Goal: Task Accomplishment & Management: Complete application form

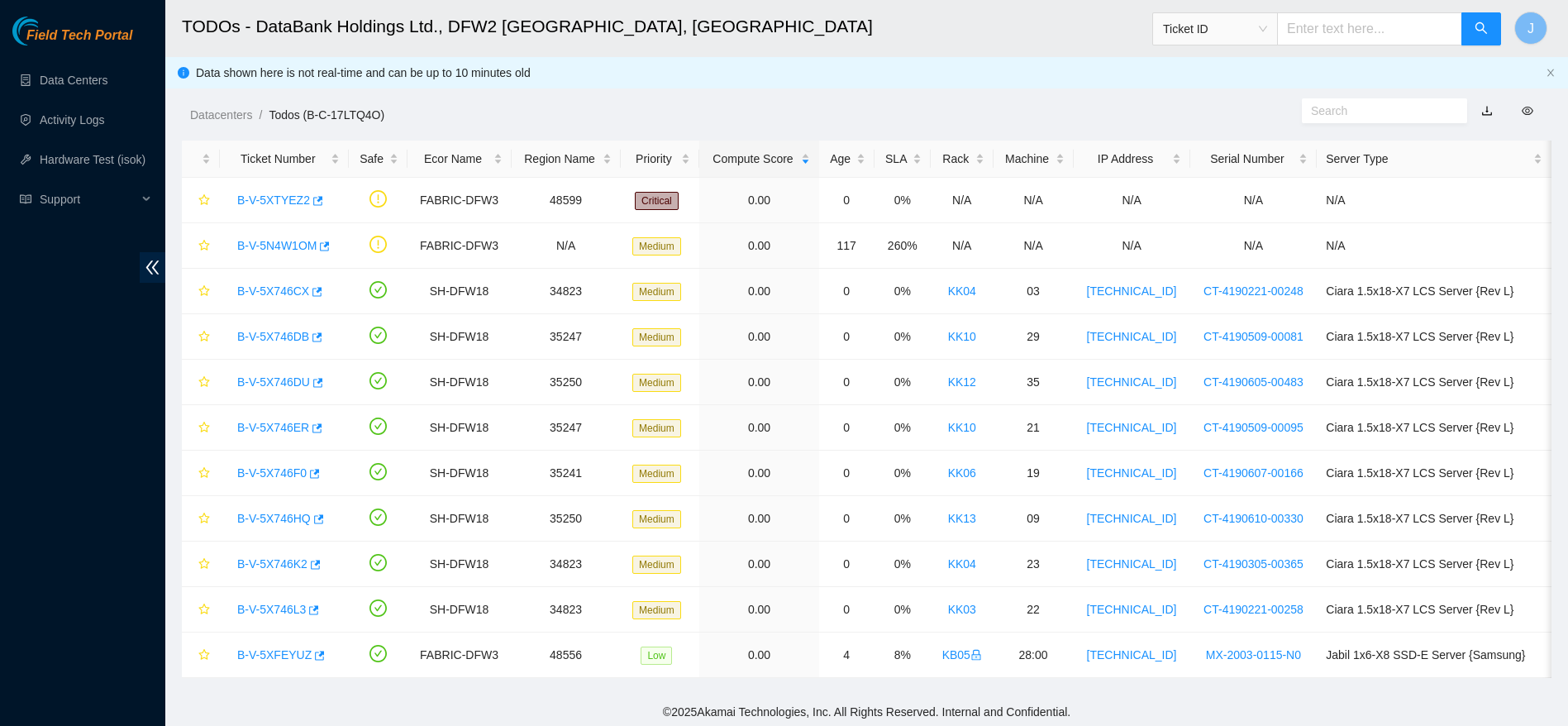
scroll to position [3, 0]
click at [80, 84] on link "Data Centers" at bounding box center [74, 81] width 68 height 14
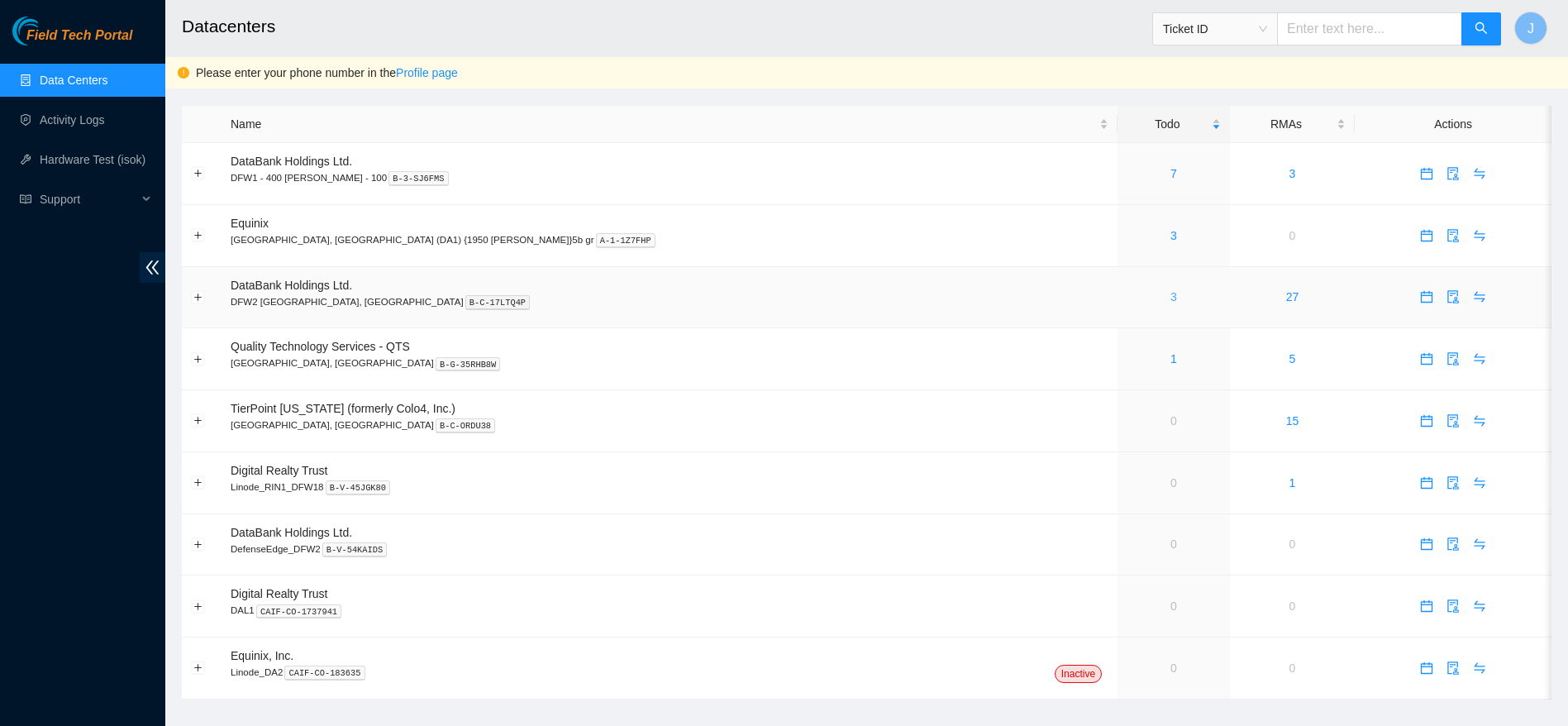
click at [1170, 295] on link "3" at bounding box center [1173, 297] width 7 height 14
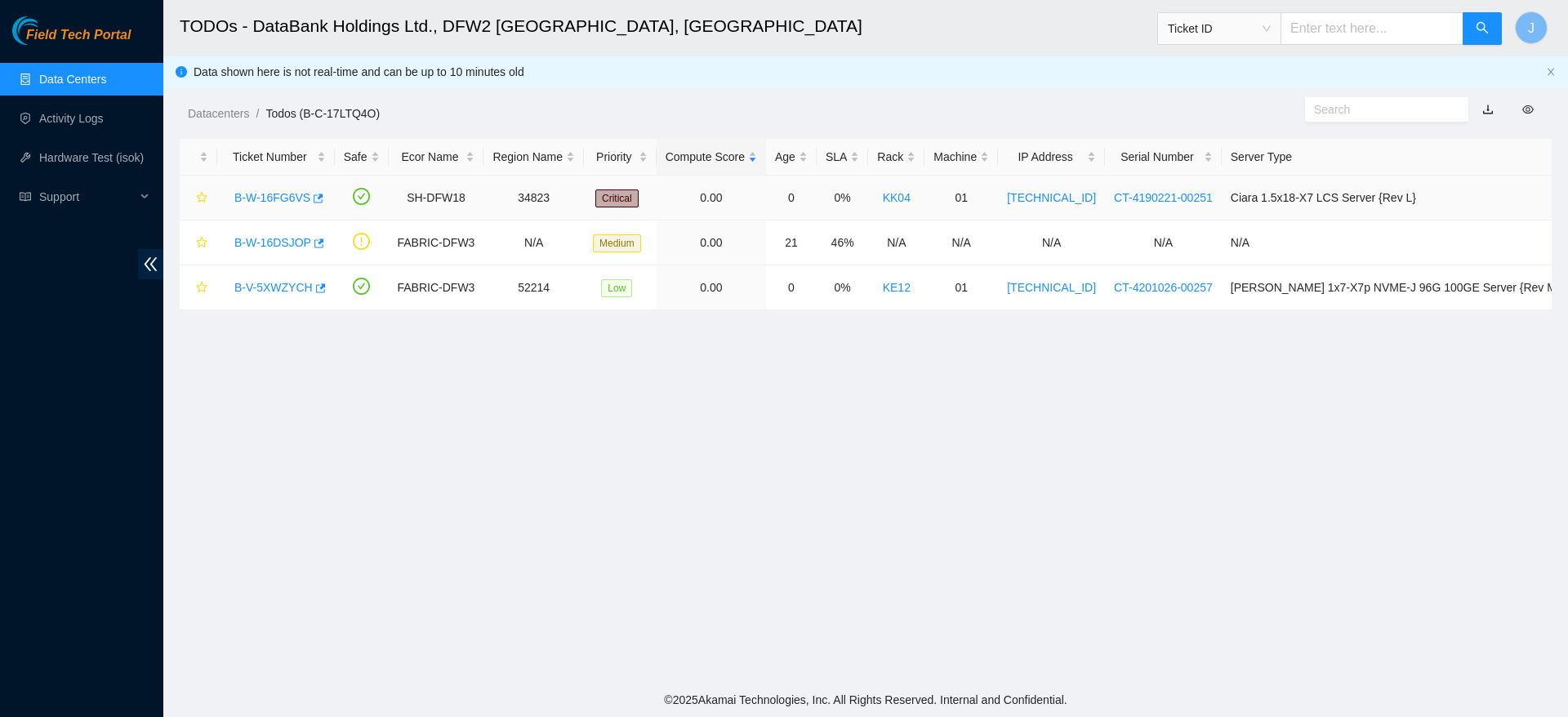
click at [282, 191] on link "B-W-16FG6VS" at bounding box center [272, 198] width 76 height 13
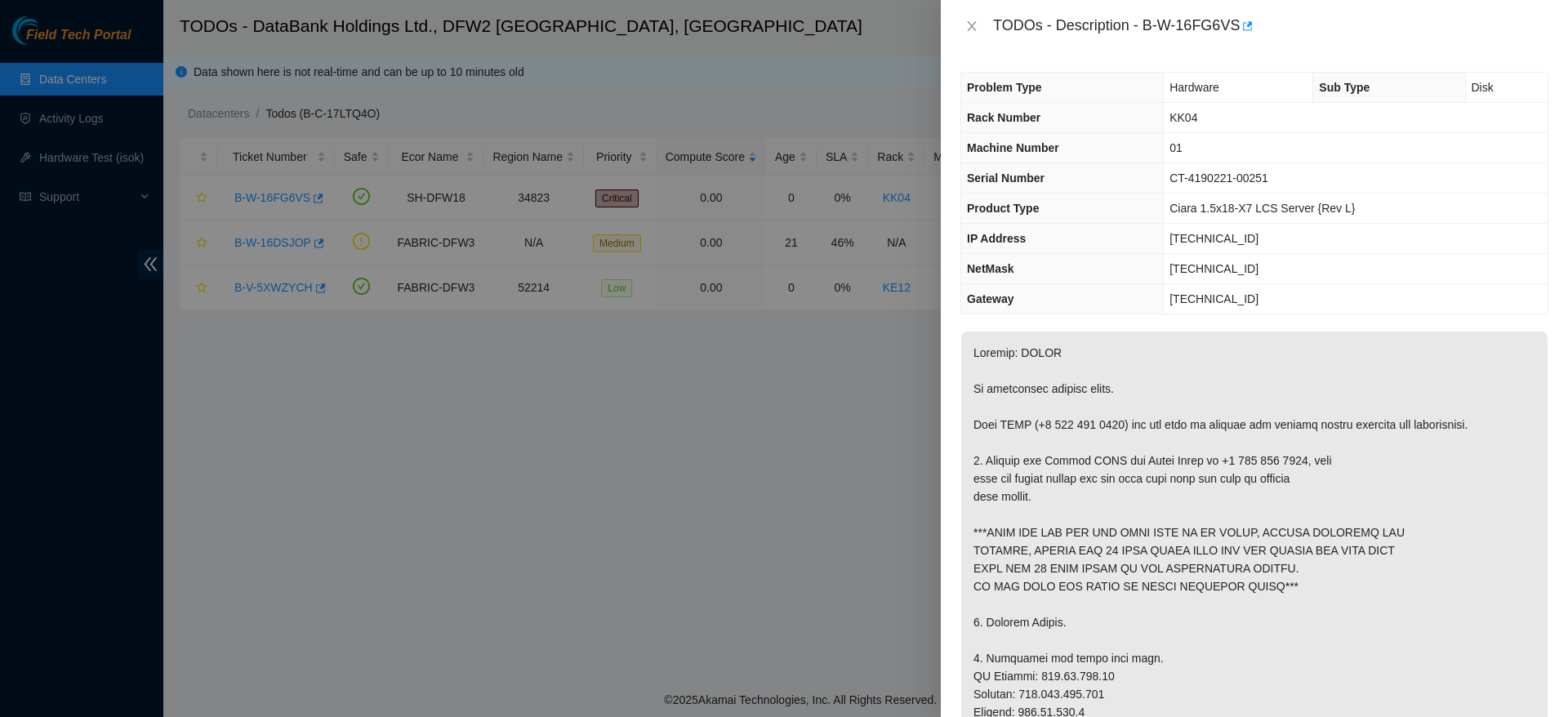
click at [1213, 177] on span "CT-4190221-00251" at bounding box center [1218, 178] width 99 height 13
copy span "CT-4190221-00251"
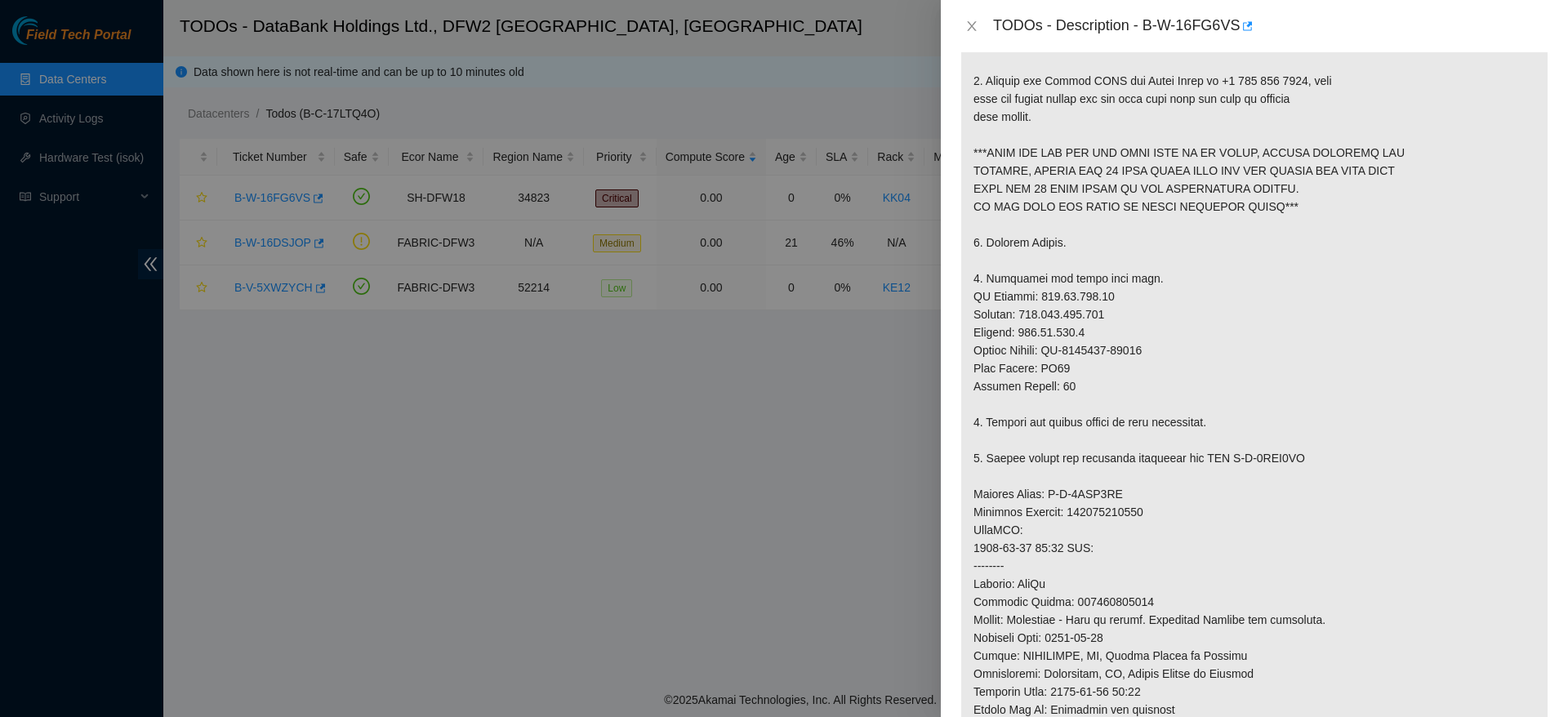
scroll to position [420, 0]
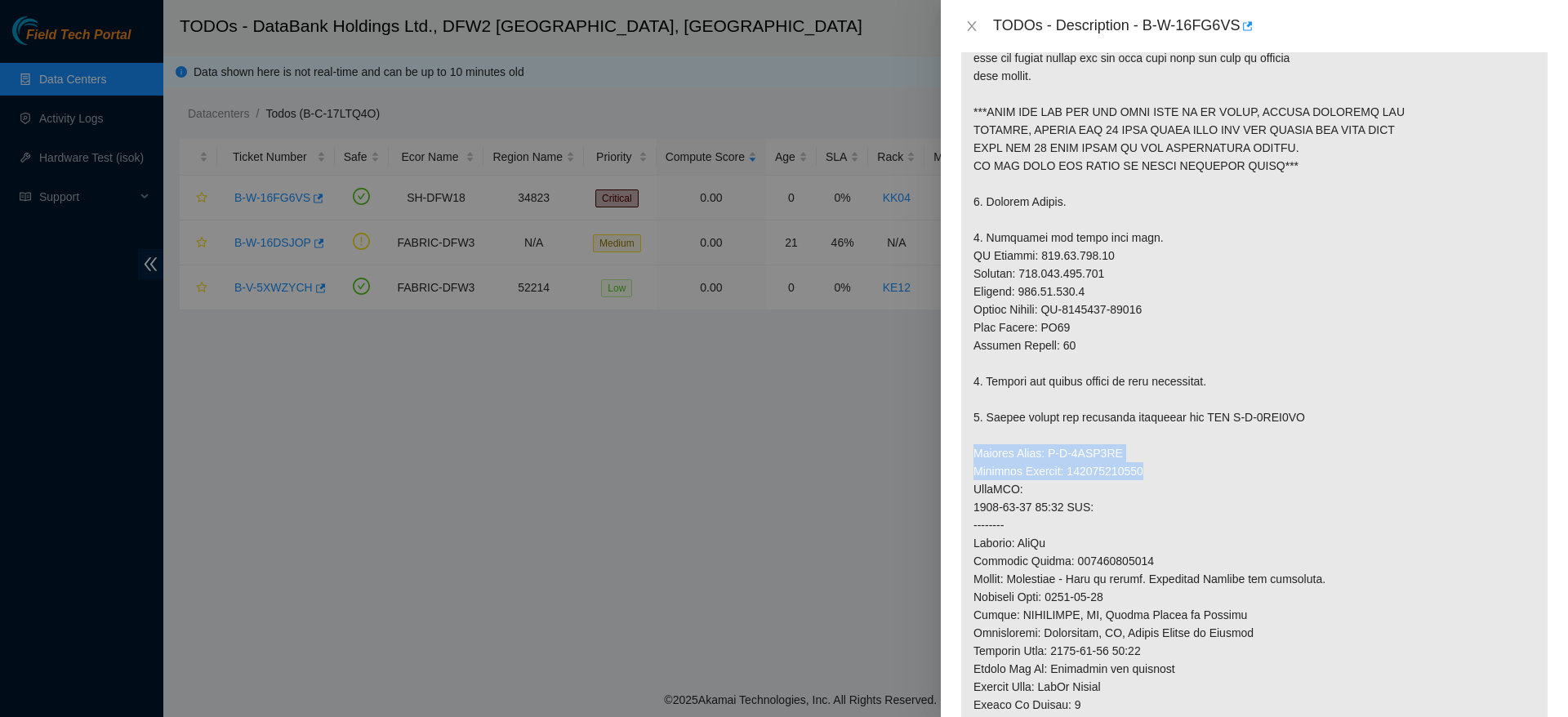
drag, startPoint x: 971, startPoint y: 453, endPoint x: 1161, endPoint y: 474, distance: 191.2
click at [1161, 474] on p at bounding box center [1255, 416] width 586 height 1012
copy p "Service Order: B-V-5WKC8QK Tracking Numbers: 417328430078"
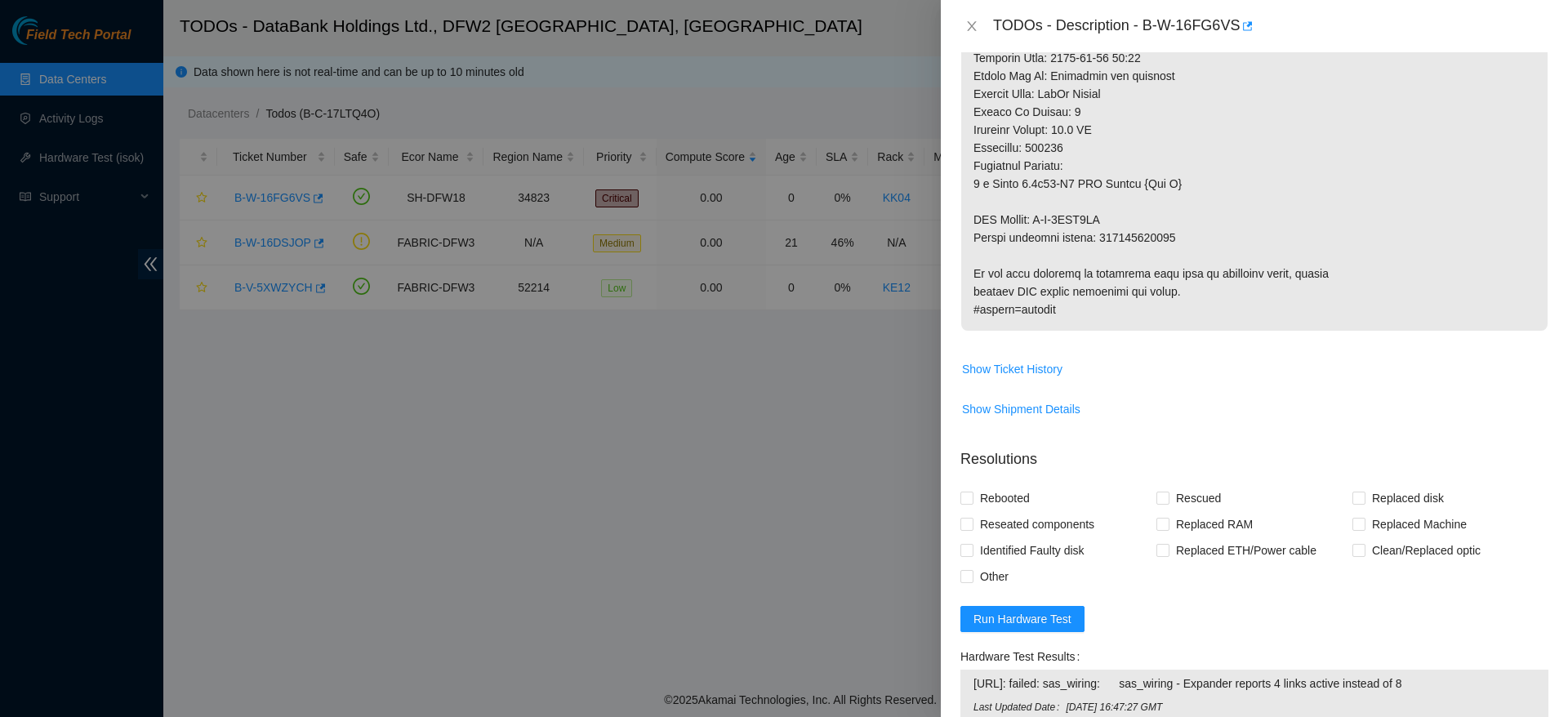
scroll to position [1012, 0]
drag, startPoint x: 974, startPoint y: 217, endPoint x: 1011, endPoint y: 198, distance: 41.6
drag, startPoint x: 963, startPoint y: 219, endPoint x: 1179, endPoint y: 241, distance: 217.1
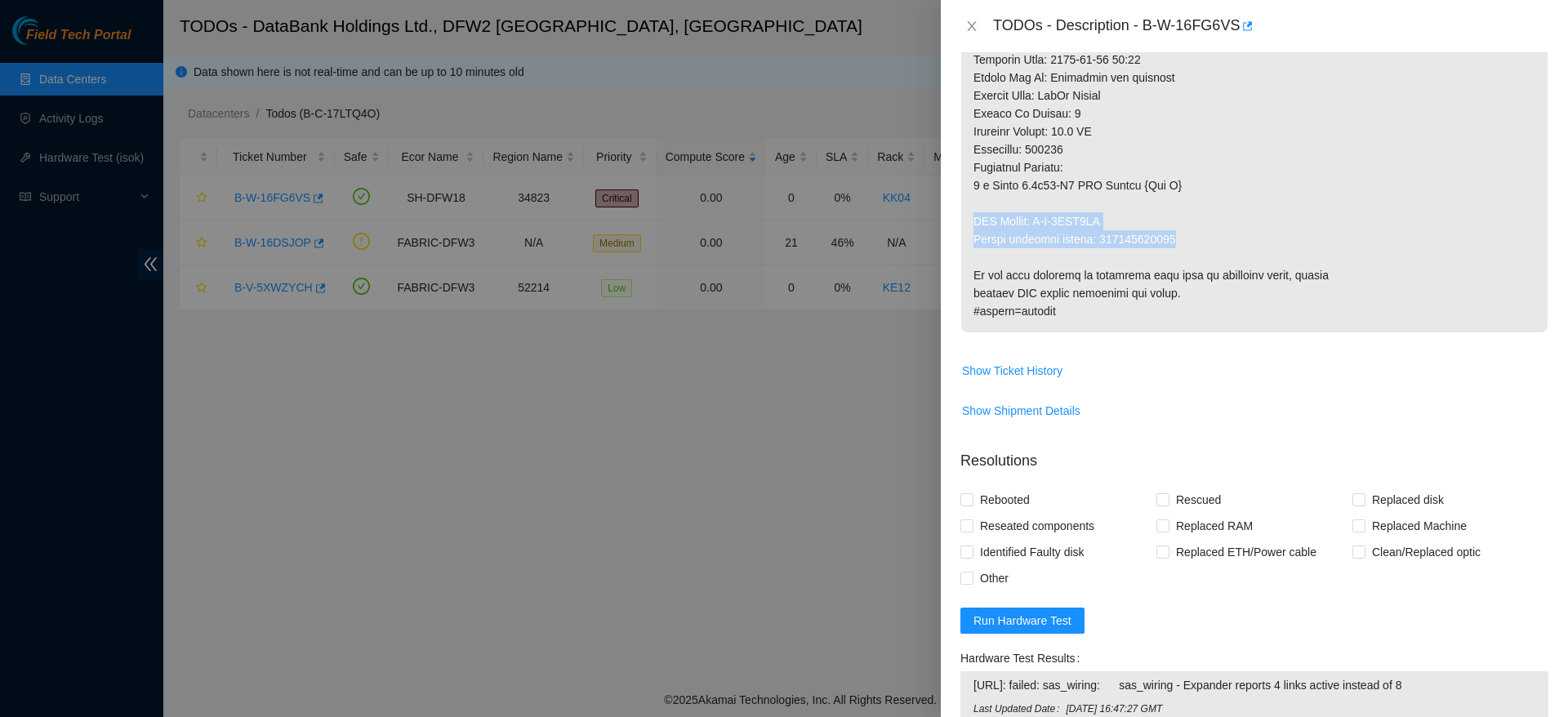
copy p "RMA Return: B-V-5WKC8WO Return tracking number: 417328430089"
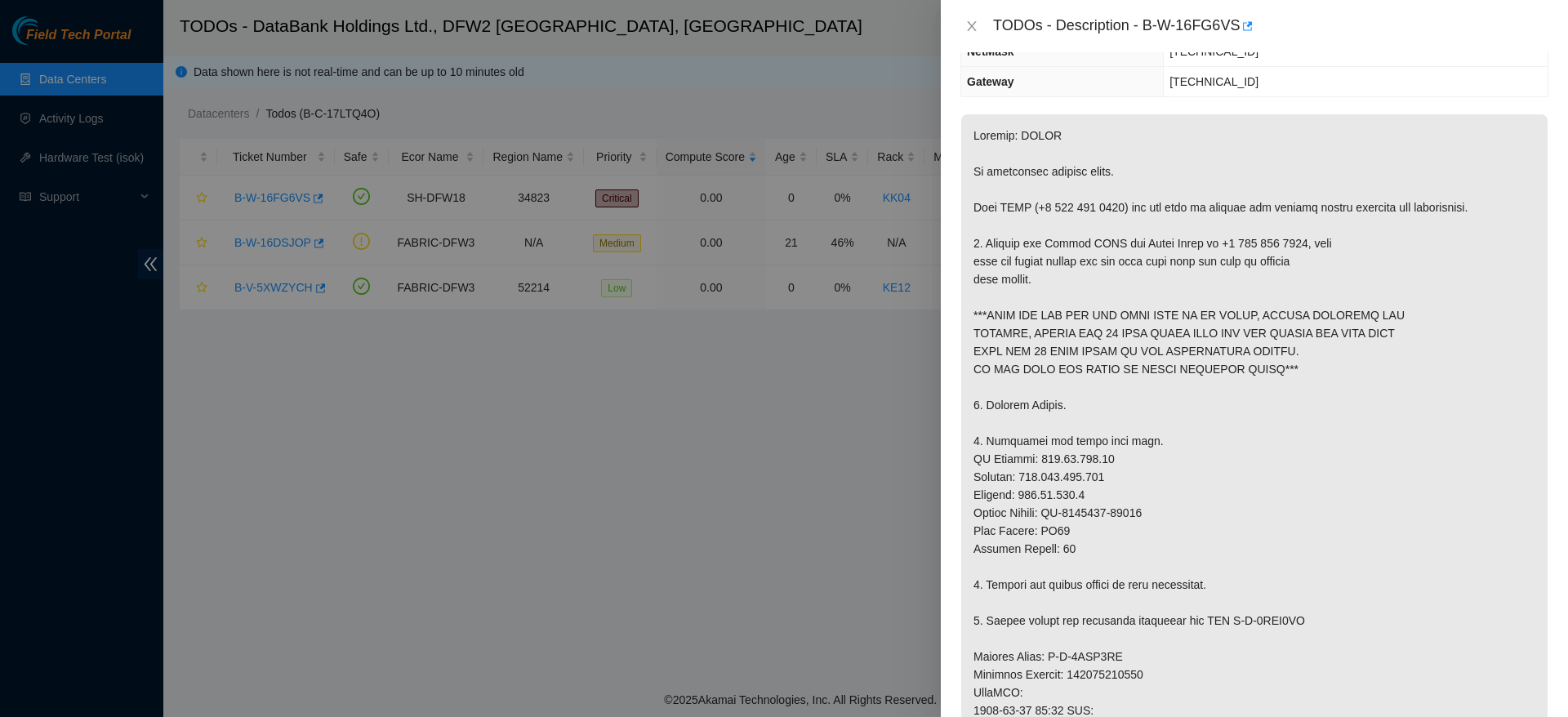
scroll to position [0, 0]
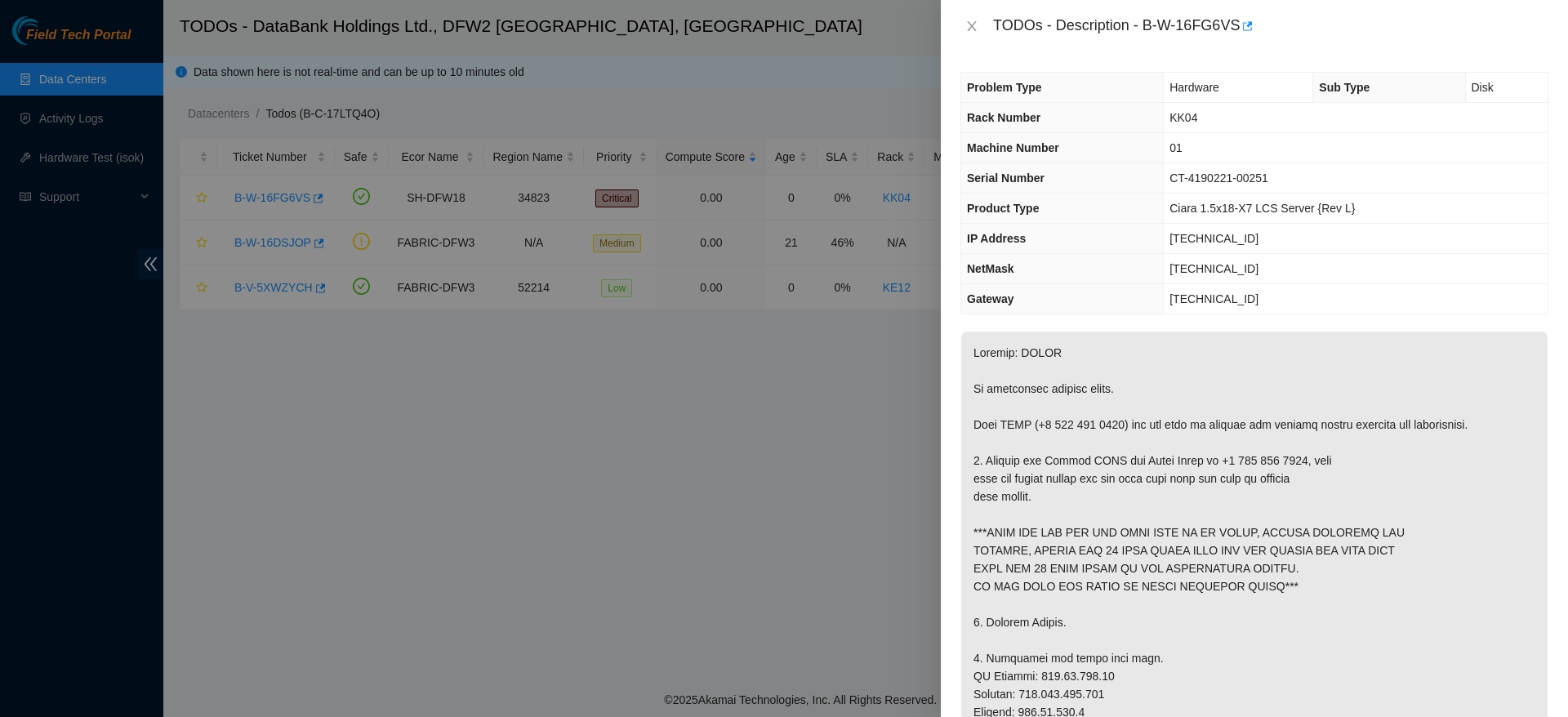
click at [1208, 17] on div "TODOs - Description - B-W-16FG6VS" at bounding box center [1271, 26] width 556 height 26
drag, startPoint x: 1146, startPoint y: 24, endPoint x: 1242, endPoint y: 23, distance: 96.0
click at [1242, 23] on div "TODOs - Description - B-W-16FG6VS" at bounding box center [1271, 26] width 556 height 26
copy div "B-W-16FG6VS"
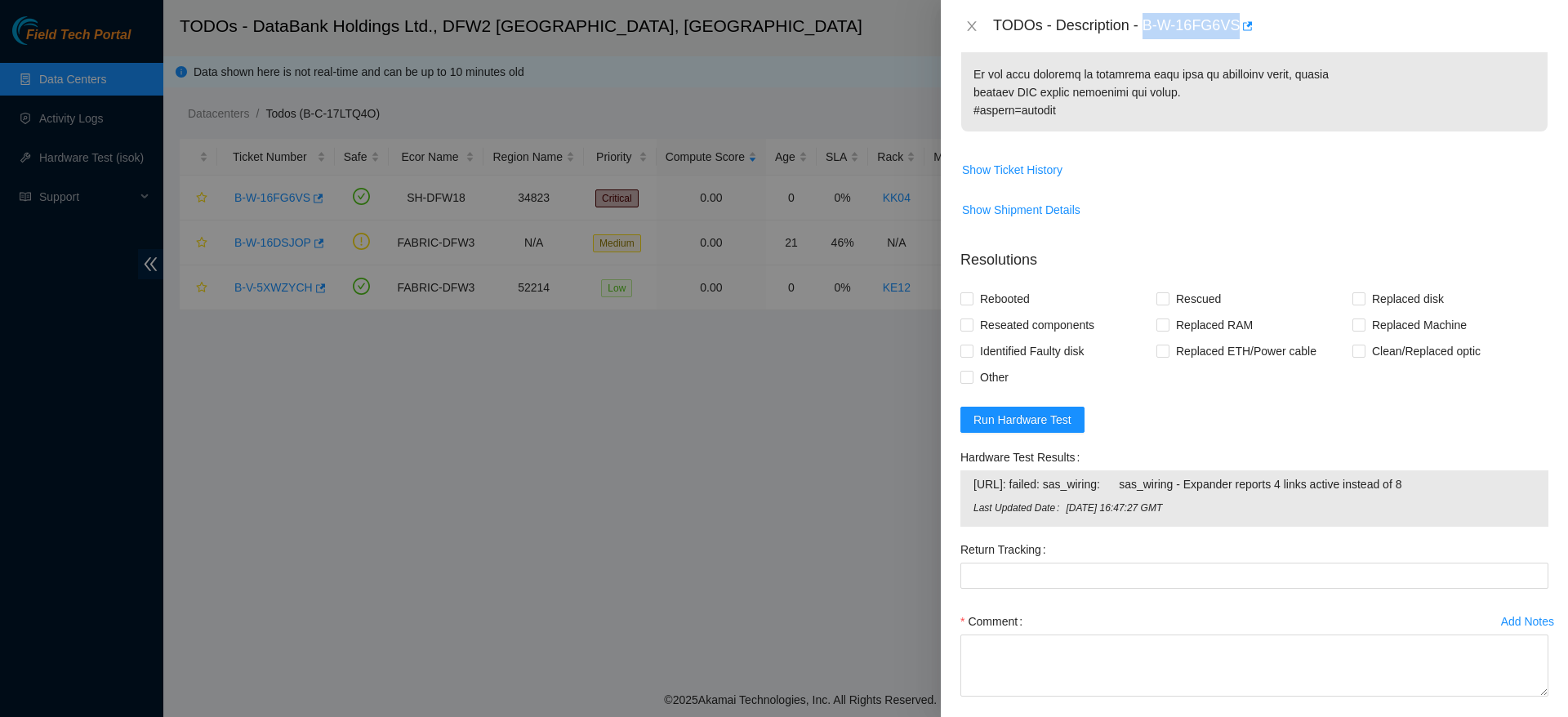
scroll to position [1287, 0]
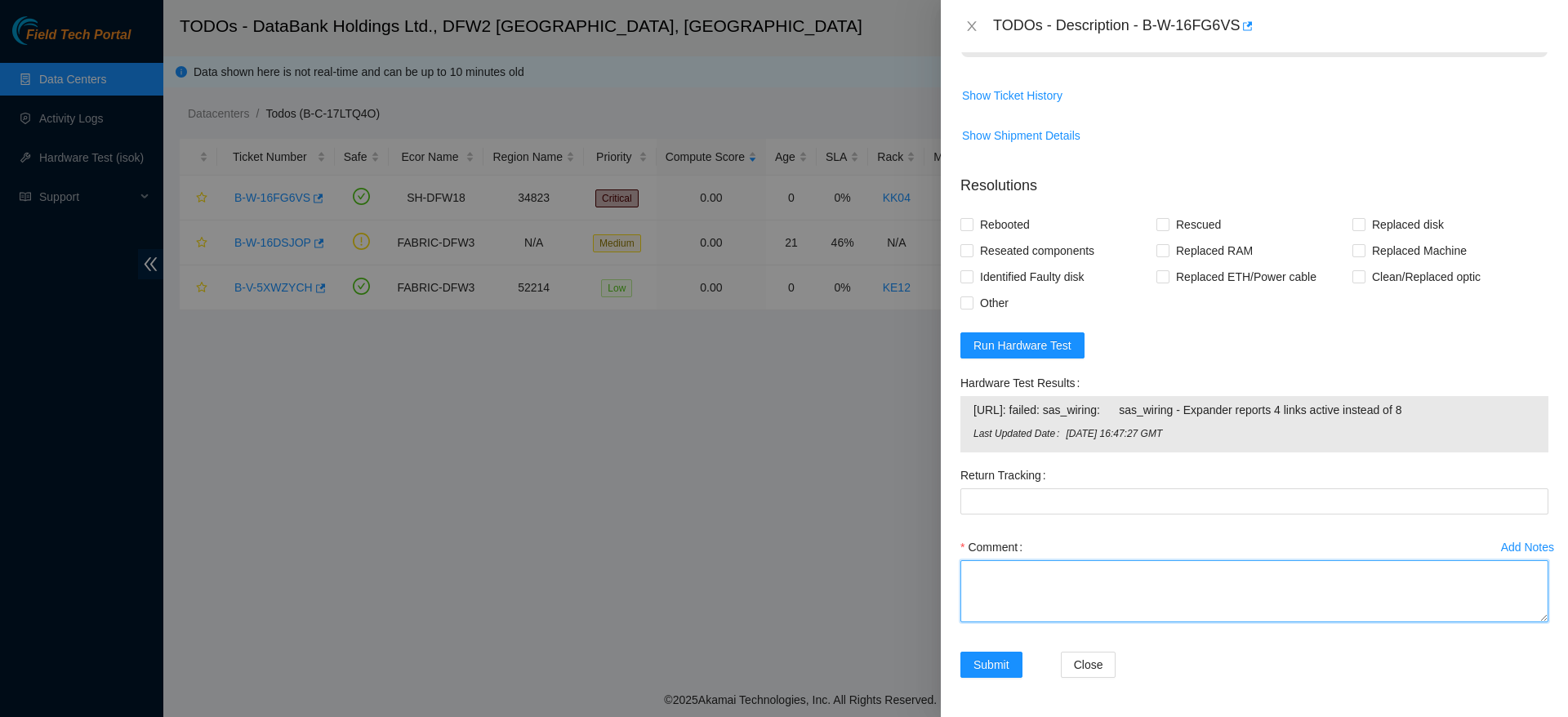
click at [1104, 568] on textarea "Comment" at bounding box center [1255, 591] width 588 height 62
paste textarea "Ticket: B-W-16FG6VS Good Machine: CT-4190610-00326 Bad Machine: CT-4190221-0025…"
drag, startPoint x: 1201, startPoint y: 612, endPoint x: 1096, endPoint y: 627, distance: 106.1
click at [1096, 627] on div "Comment Replaced server, with new drives on different trays, rescued, configure…" at bounding box center [1255, 583] width 588 height 98
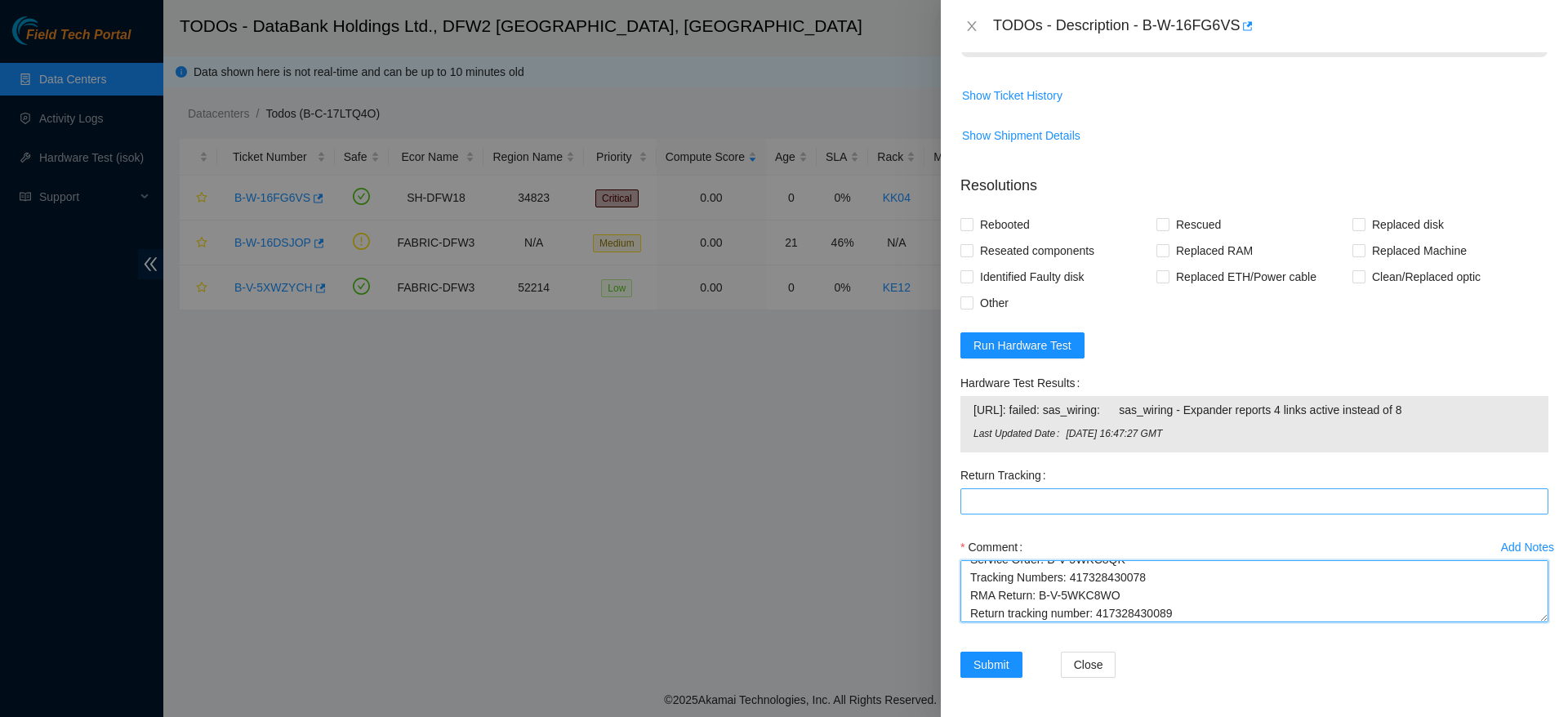
type textarea "Replaced server, with new drives on different trays, rescued, configured Ticket…"
paste Tracking "417328430089"
click at [1119, 502] on Tracking "Return Tracking" at bounding box center [1255, 501] width 588 height 26
type Tracking "417328430089"
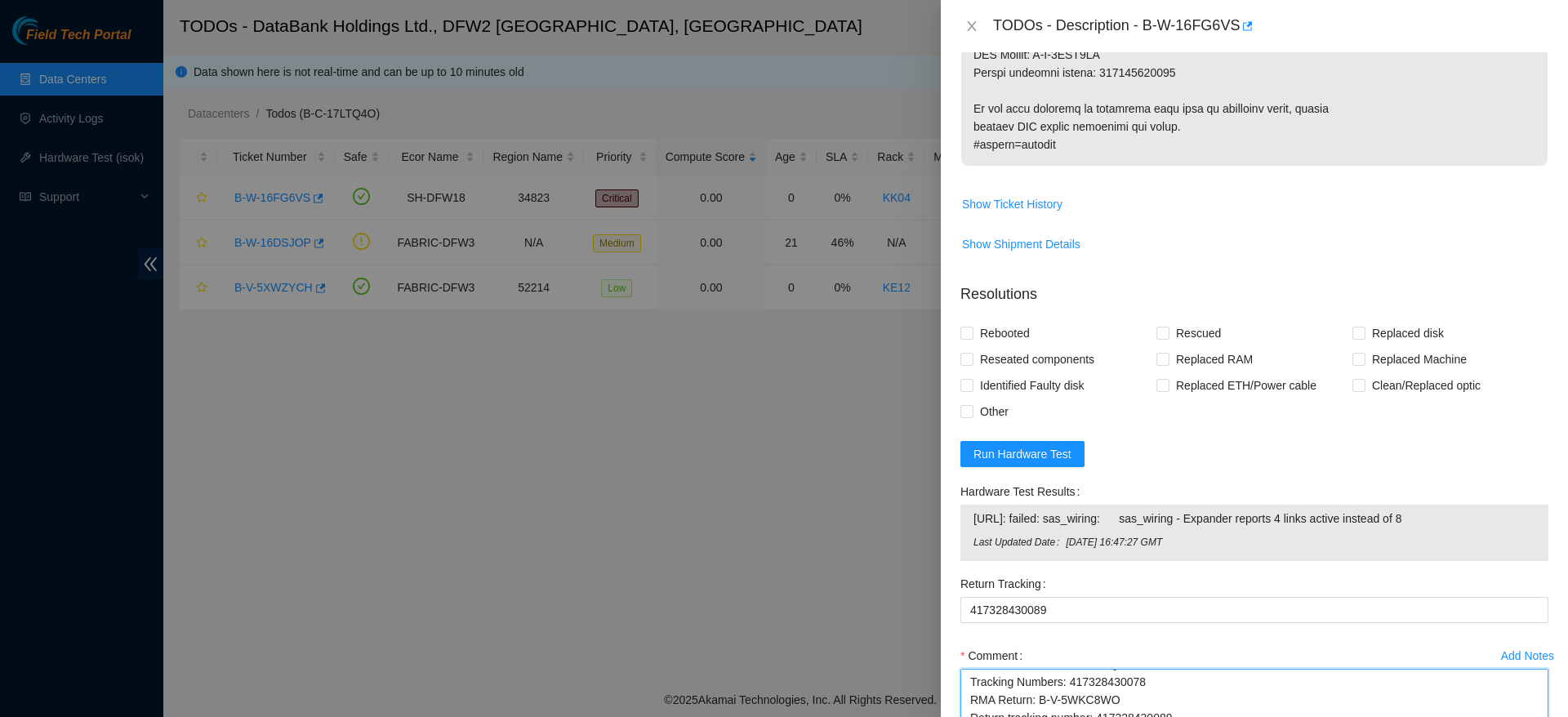
scroll to position [1176, 0]
click at [1003, 330] on span "Rebooted" at bounding box center [1005, 334] width 62 height 26
click at [972, 330] on input "Rebooted" at bounding box center [966, 334] width 12 height 12
checkbox input "true"
click at [1173, 334] on span "Rescued" at bounding box center [1198, 334] width 58 height 26
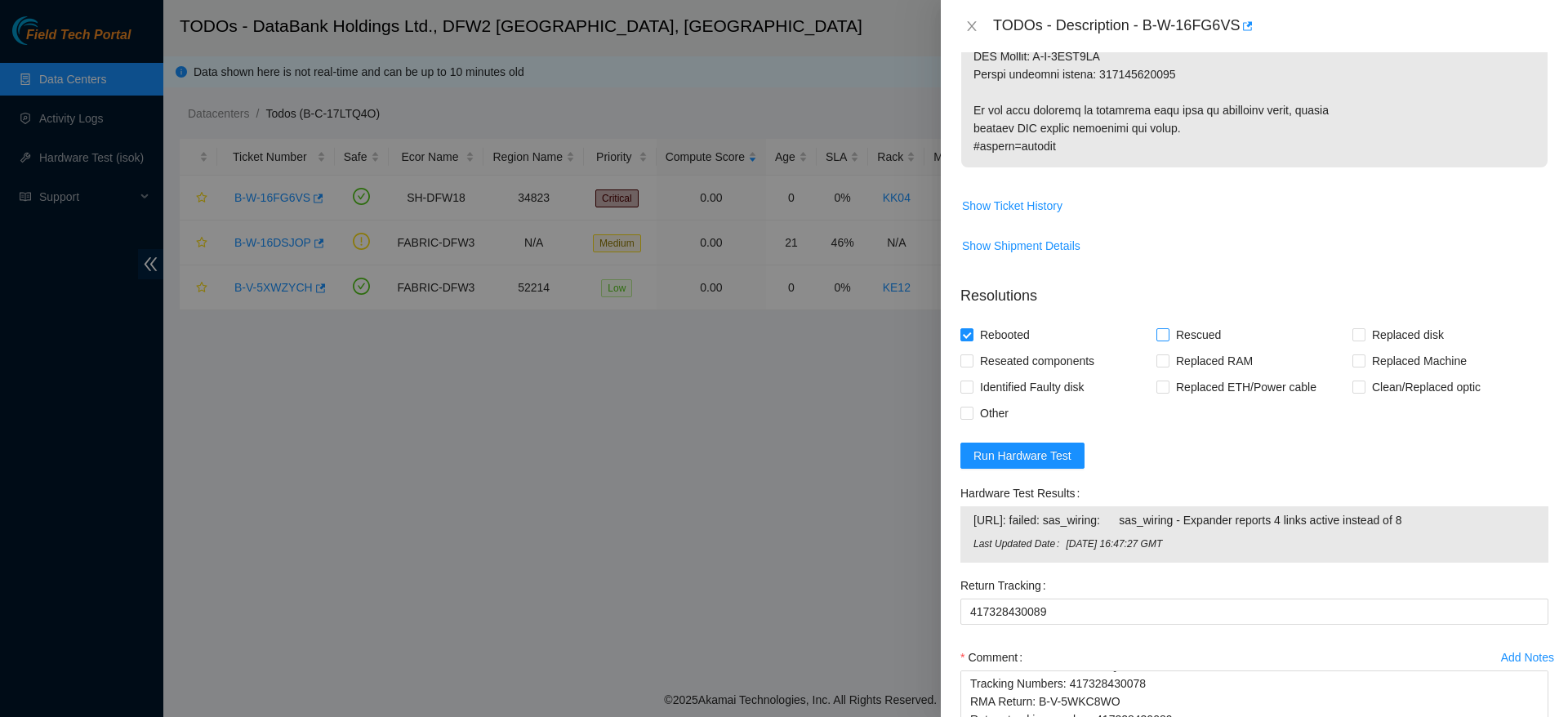
click at [1168, 334] on input "Rescued" at bounding box center [1162, 334] width 12 height 12
checkbox input "true"
click at [1353, 361] on input "Replaced Machine" at bounding box center [1358, 360] width 12 height 12
checkbox input "true"
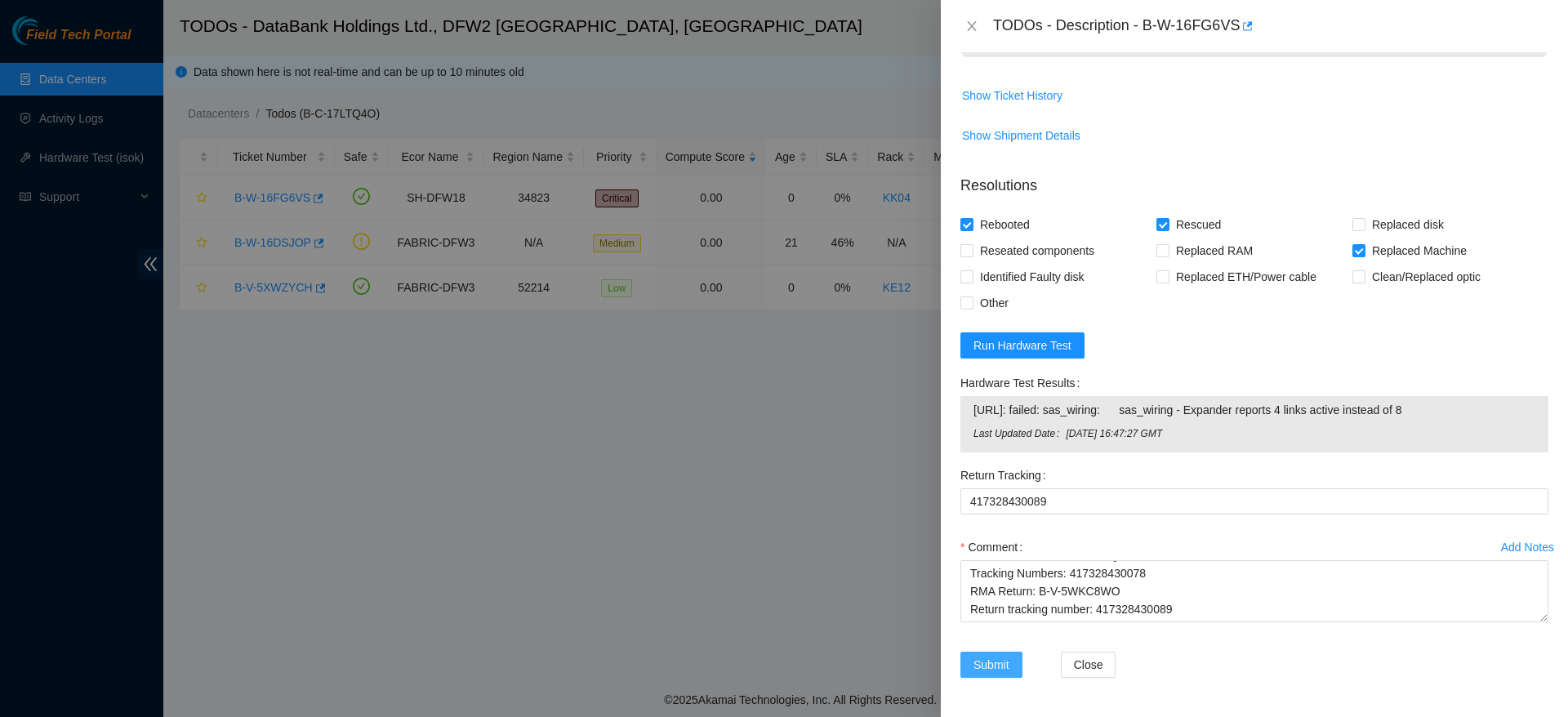
click at [1008, 657] on span "Submit" at bounding box center [991, 664] width 36 height 18
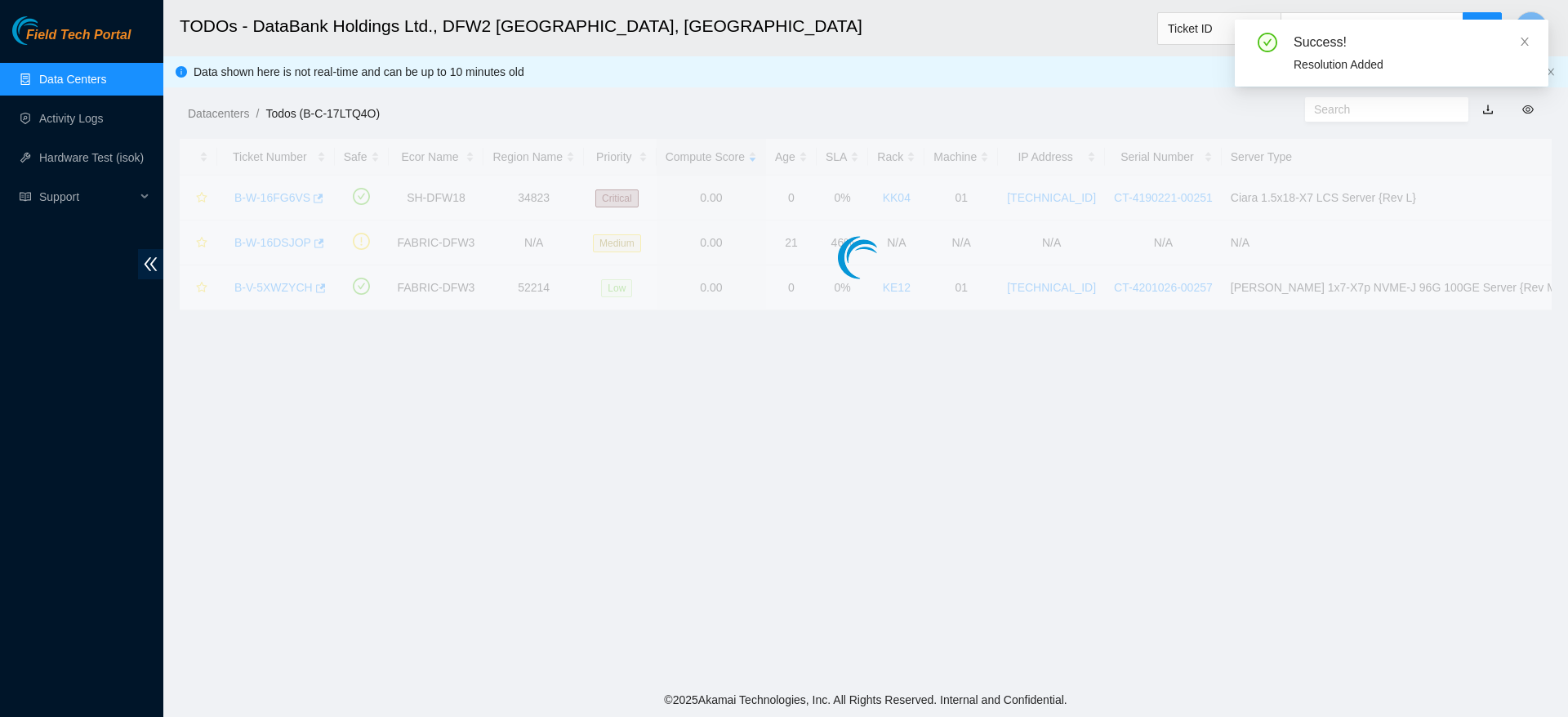
scroll to position [392, 0]
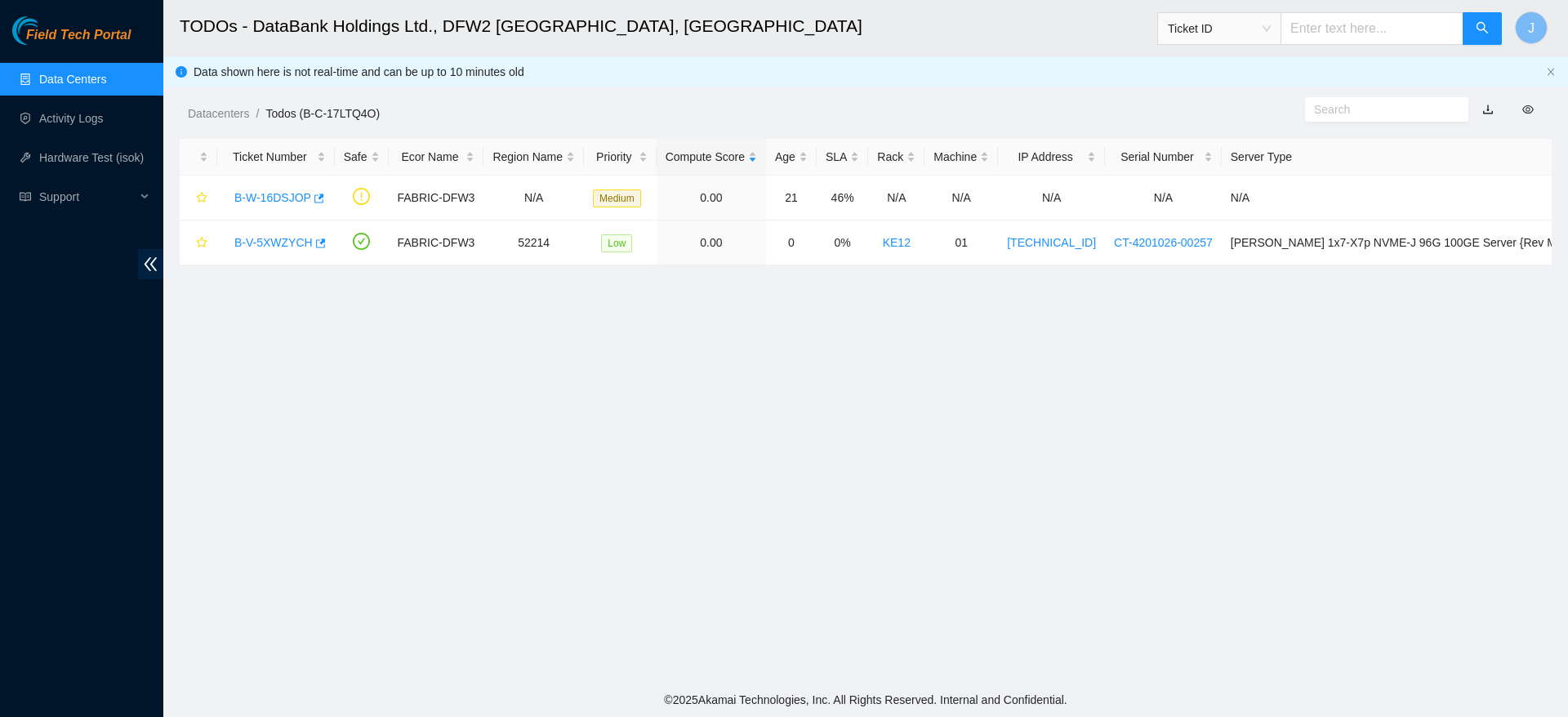
click at [97, 84] on link "Data Centers" at bounding box center [73, 80] width 67 height 13
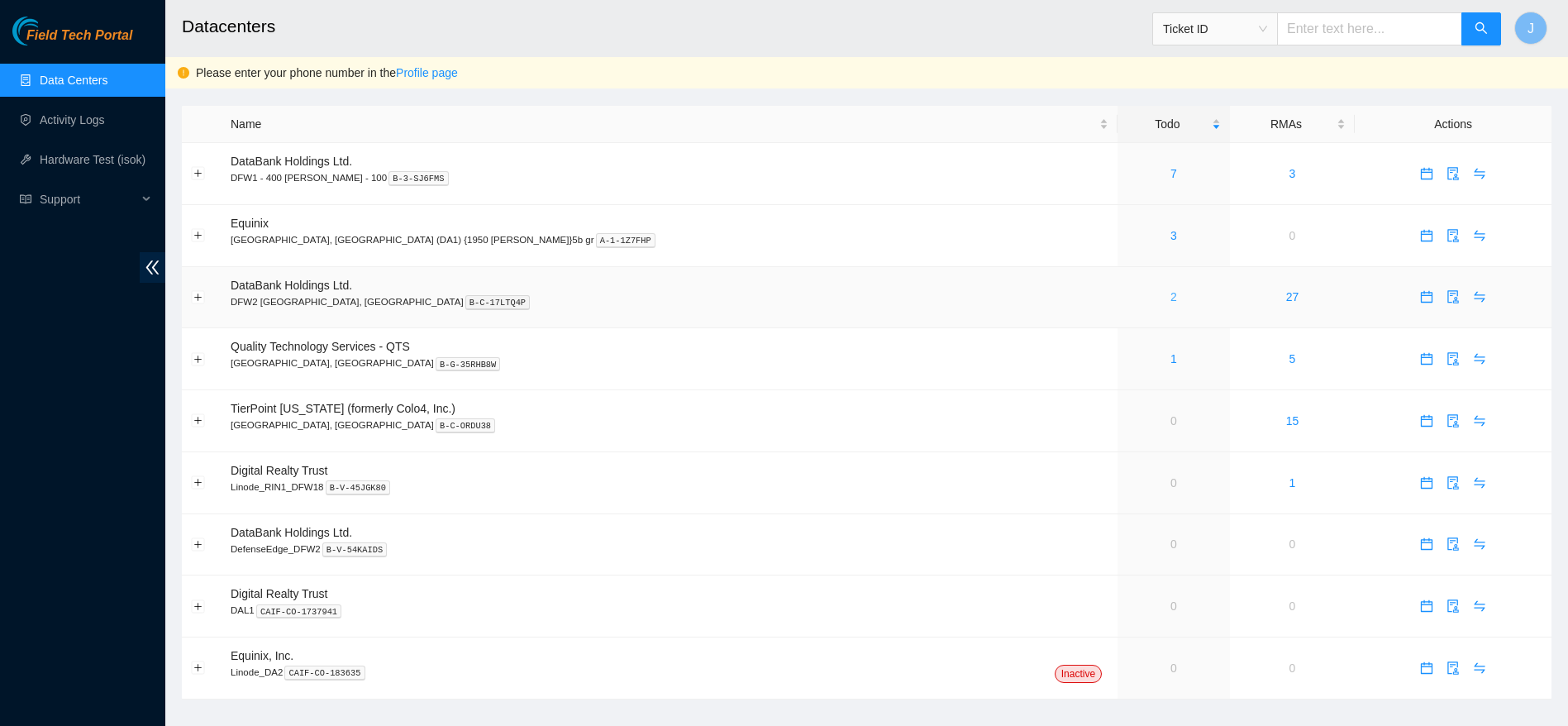
click at [1170, 299] on link "2" at bounding box center [1173, 297] width 7 height 14
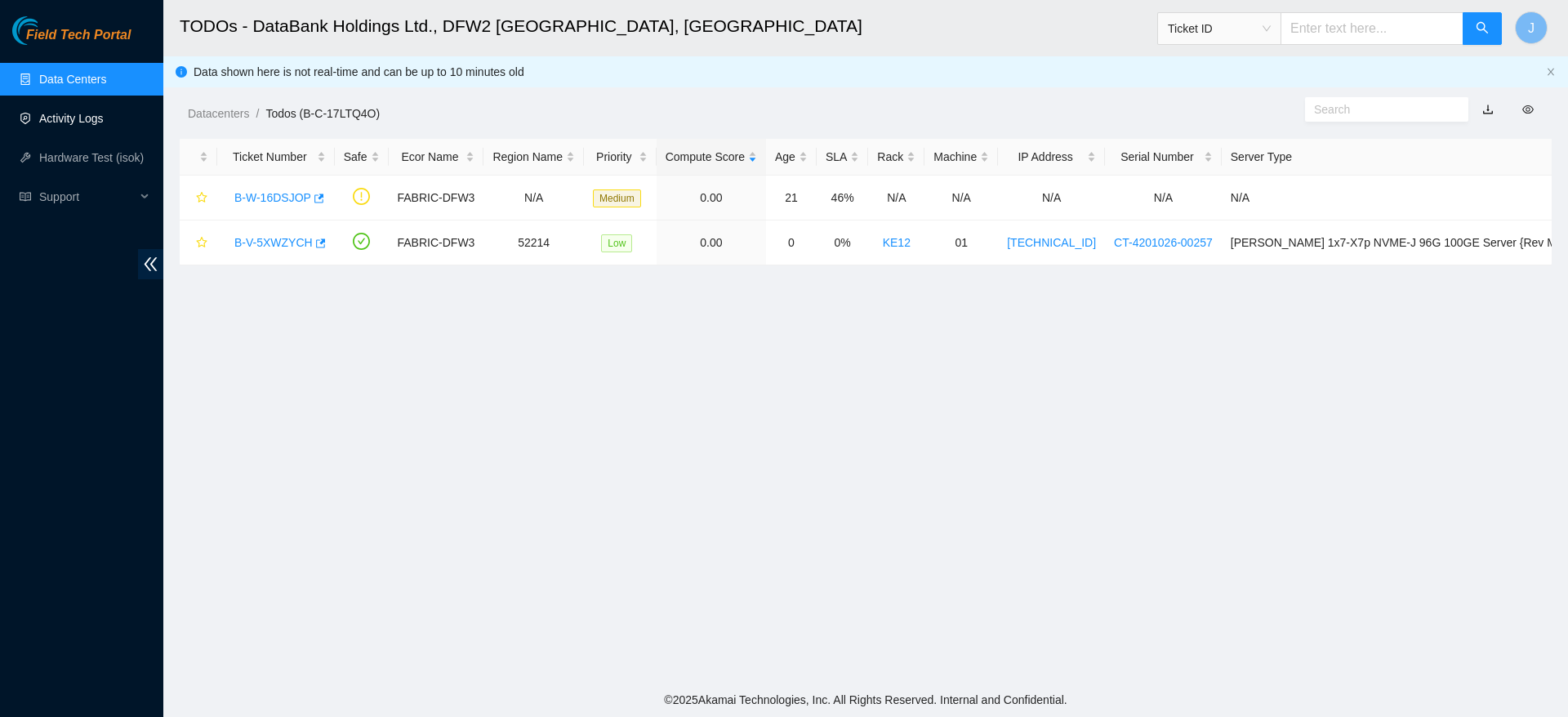
click at [88, 112] on link "Activity Logs" at bounding box center [71, 118] width 64 height 13
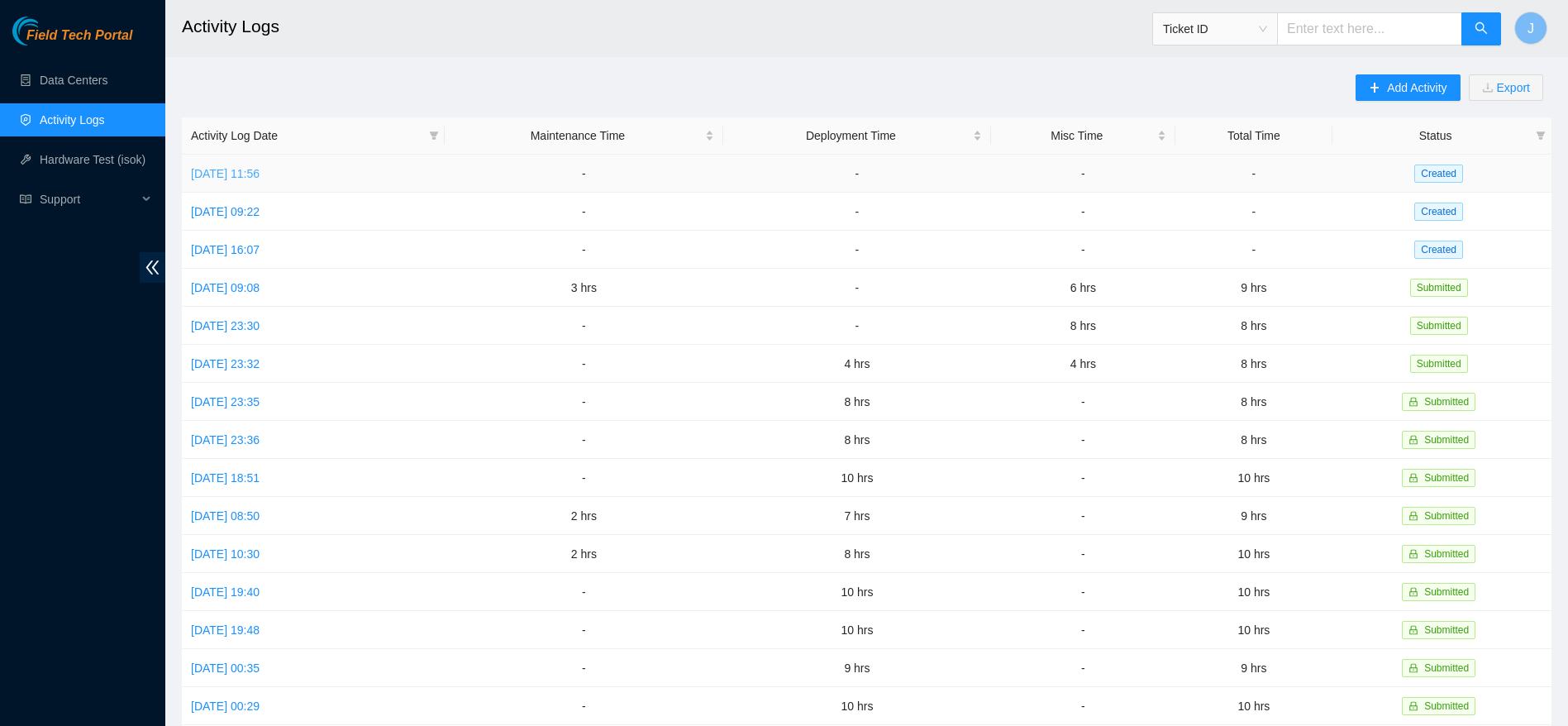
click at [260, 171] on link "Wed, 08 Oct 2025 11:56" at bounding box center [225, 174] width 69 height 14
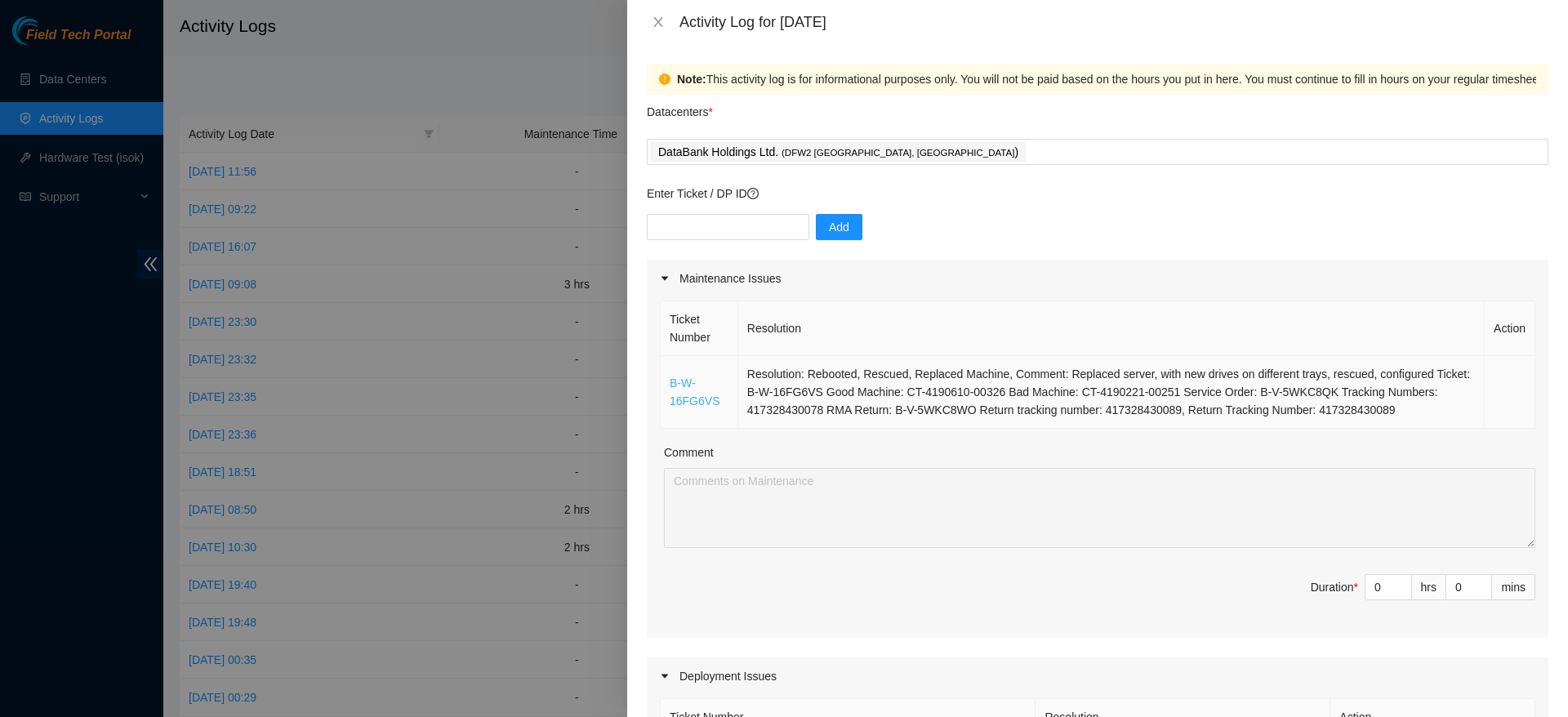
click at [697, 401] on link "B-W-16FG6VS" at bounding box center [695, 392] width 50 height 31
